Goal: Transaction & Acquisition: Subscribe to service/newsletter

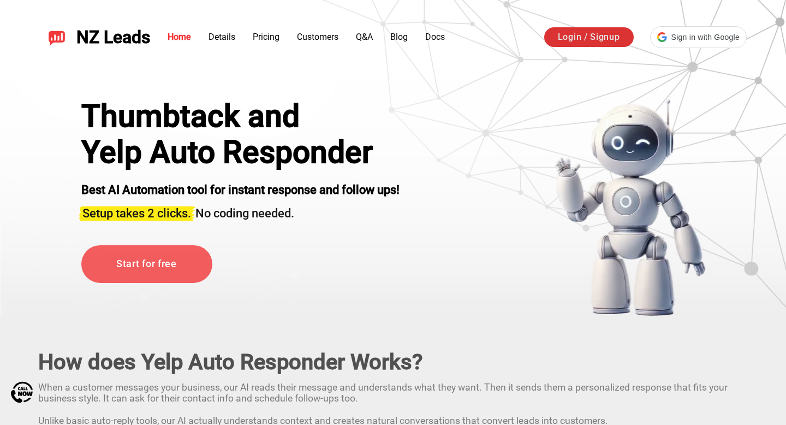
click at [567, 40] on link "Login / Signup" at bounding box center [588, 37] width 89 height 20
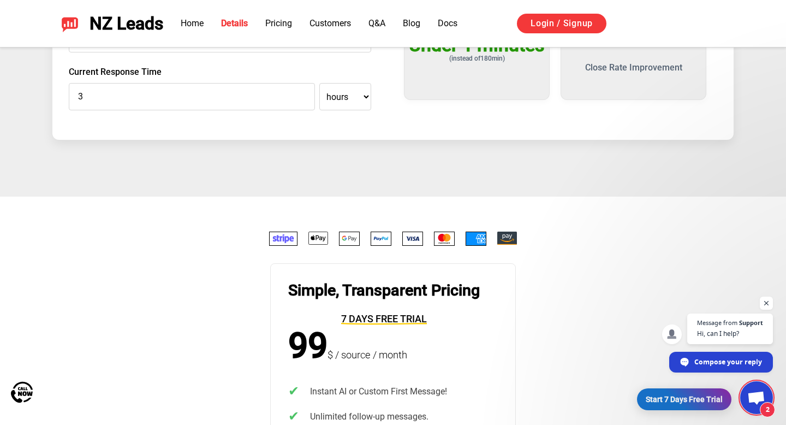
scroll to position [2331, 0]
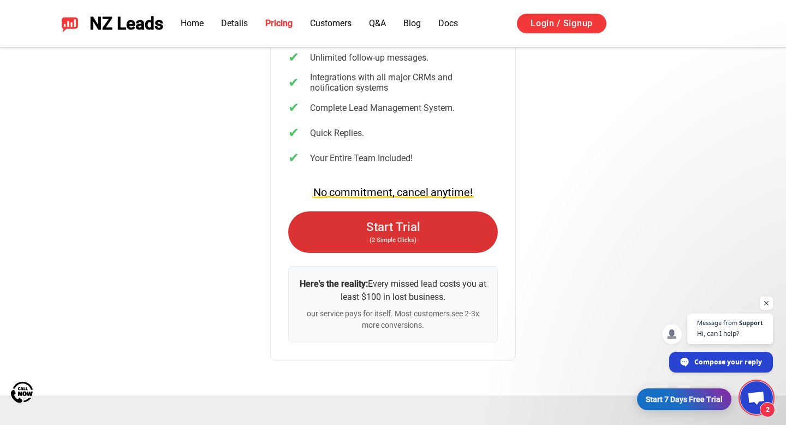
click at [465, 246] on link "Start Trial (2 Simple Clicks)" at bounding box center [393, 231] width 210 height 41
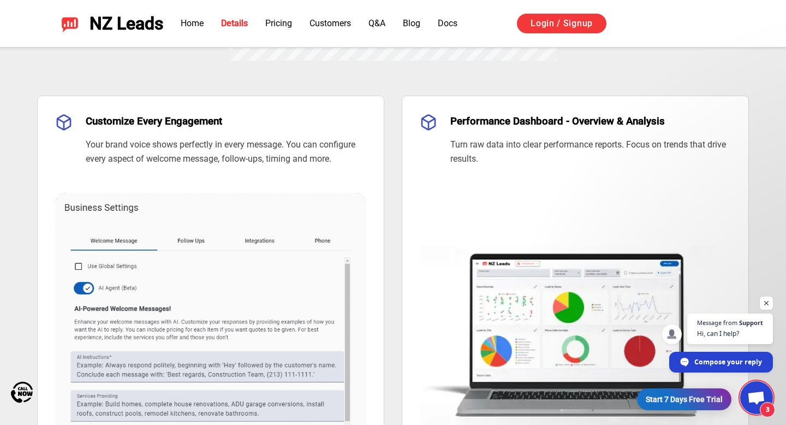
scroll to position [714, 0]
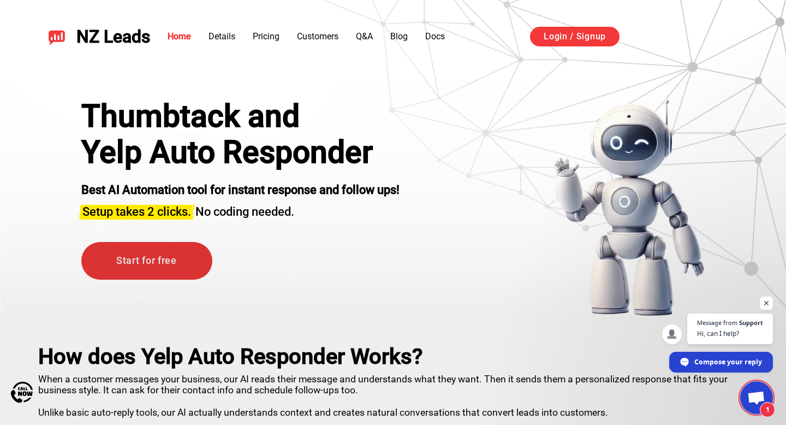
click at [148, 257] on link "Start for free" at bounding box center [146, 261] width 131 height 38
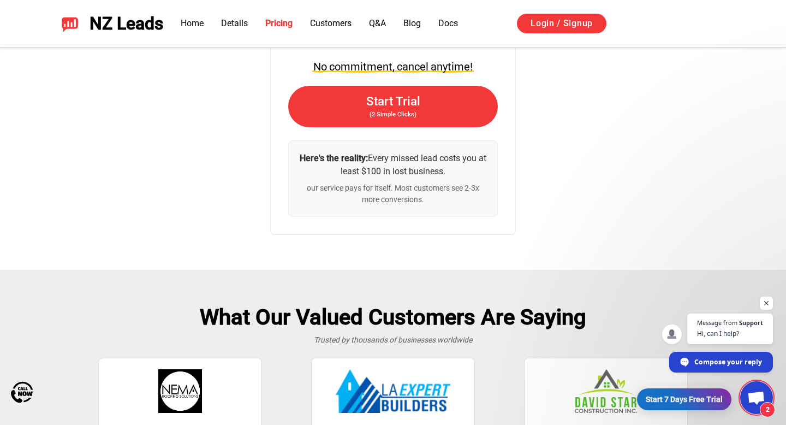
scroll to position [2356, 0]
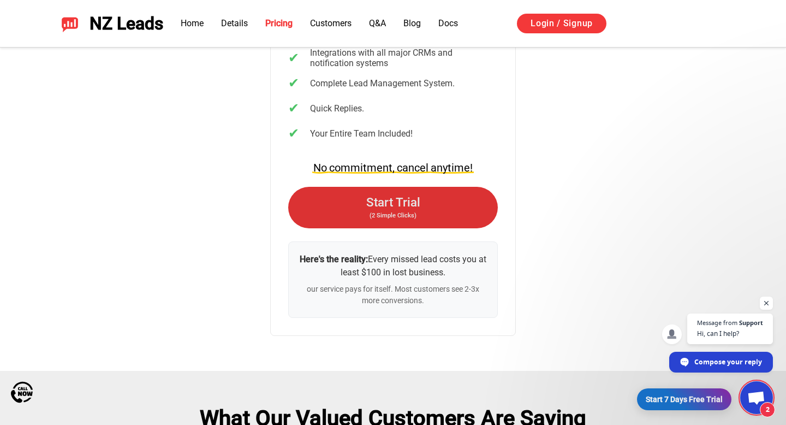
click at [399, 210] on link "Start Trial (2 Simple Clicks)" at bounding box center [393, 207] width 210 height 41
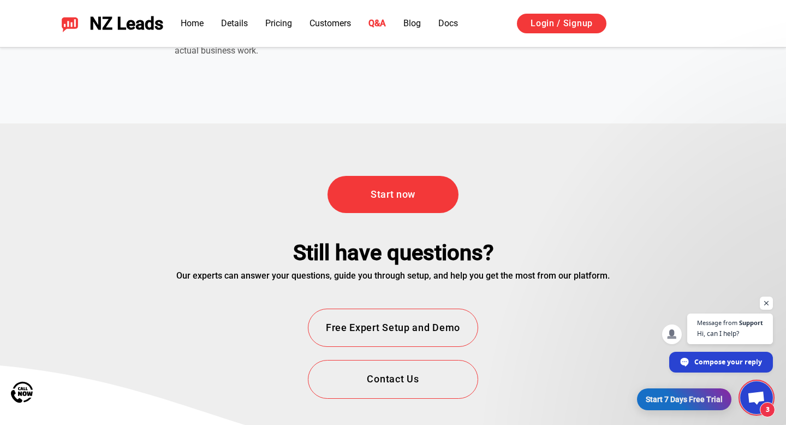
scroll to position [3819, 0]
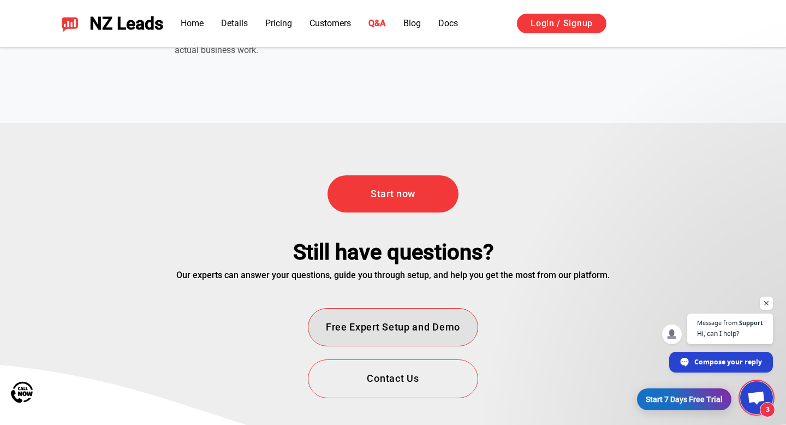
click at [447, 326] on button "Free Expert Setup and Demo" at bounding box center [393, 327] width 170 height 39
